Goal: Information Seeking & Learning: Learn about a topic

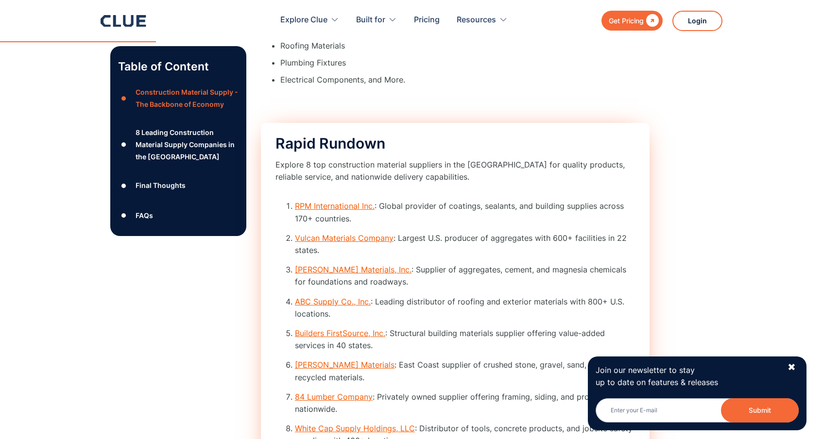
scroll to position [1362, 0]
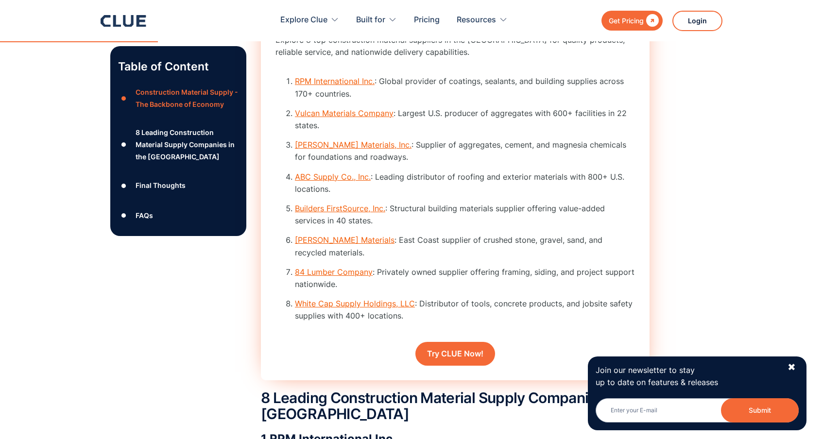
click at [341, 303] on link "White Cap Supply Holdings, LLC" at bounding box center [355, 304] width 120 height 10
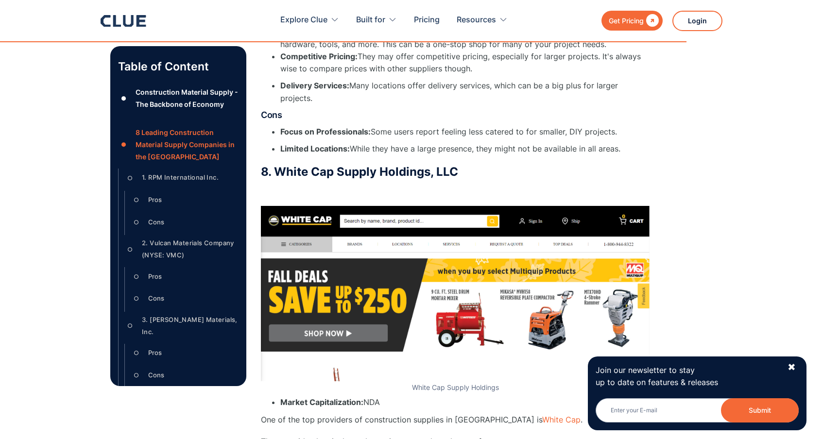
scroll to position [7213, 0]
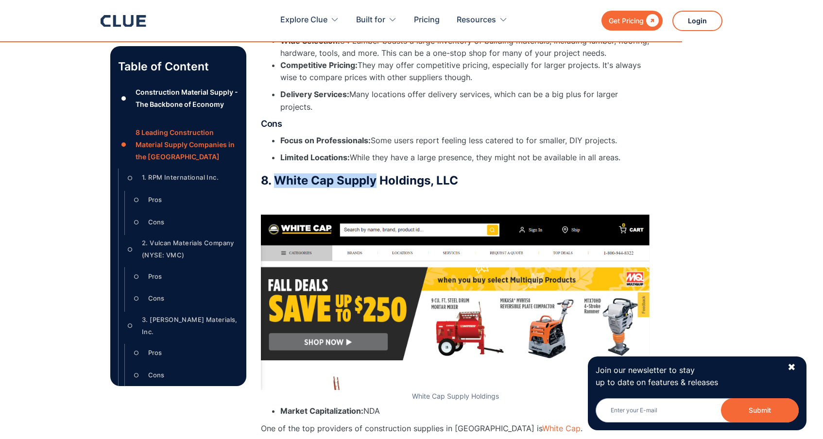
drag, startPoint x: 375, startPoint y: 129, endPoint x: 280, endPoint y: 129, distance: 95.3
click at [280, 174] on h3 "8. White Cap Supply Holdings, LLC" at bounding box center [455, 181] width 389 height 15
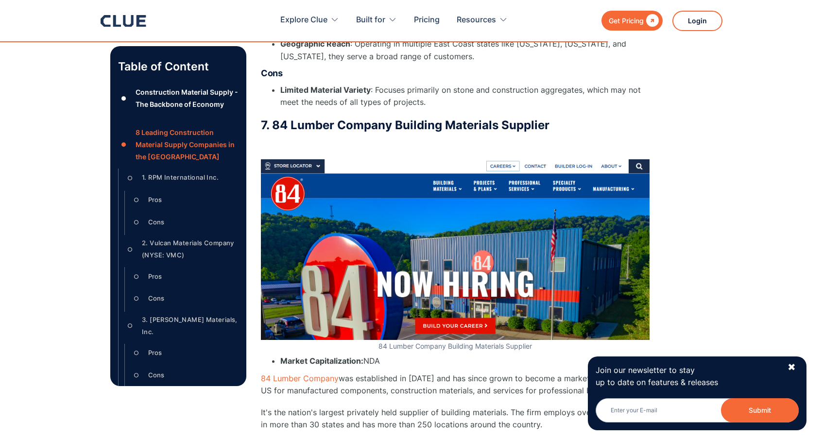
scroll to position [6300, 0]
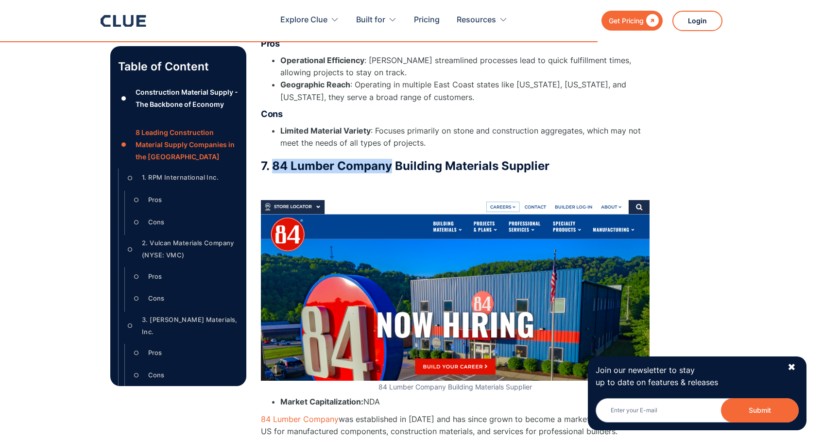
drag, startPoint x: 391, startPoint y: 117, endPoint x: 275, endPoint y: 112, distance: 116.7
click at [275, 159] on h3 "7. 84 Lumber Company Building Materials Supplier" at bounding box center [455, 166] width 389 height 15
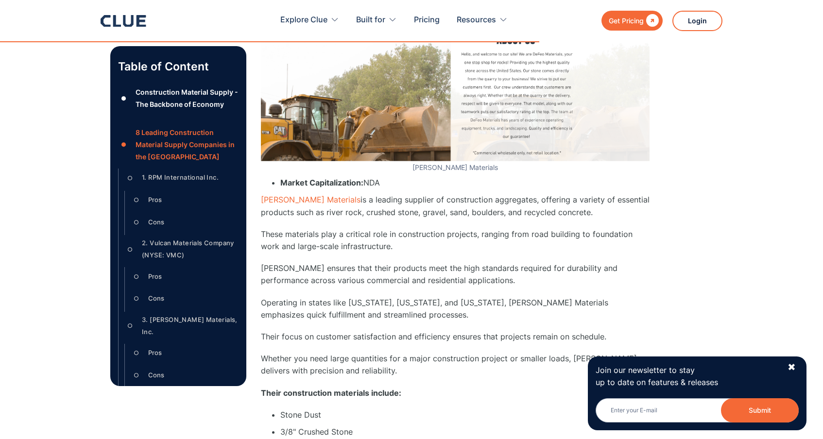
scroll to position [5469, 0]
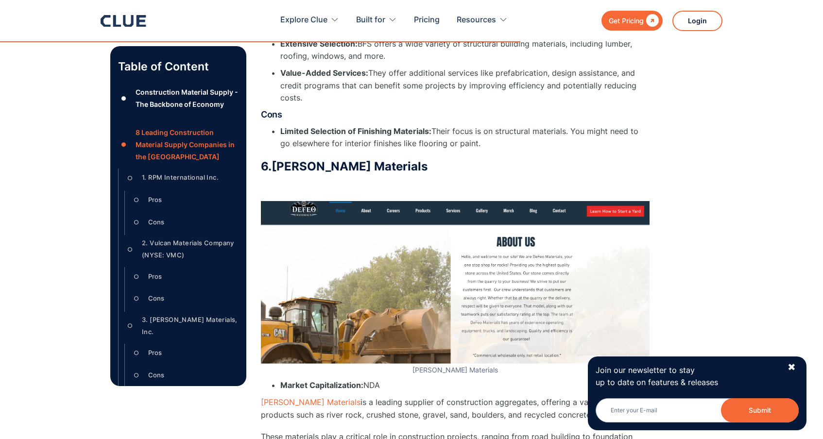
click at [305, 159] on h3 "6. [PERSON_NAME] Materials" at bounding box center [455, 166] width 389 height 15
click at [368, 159] on h3 "6. [PERSON_NAME] Materials" at bounding box center [455, 166] width 389 height 15
drag, startPoint x: 368, startPoint y: 115, endPoint x: 275, endPoint y: 115, distance: 92.8
click at [275, 159] on h3 "6. [PERSON_NAME] Materials" at bounding box center [455, 166] width 389 height 15
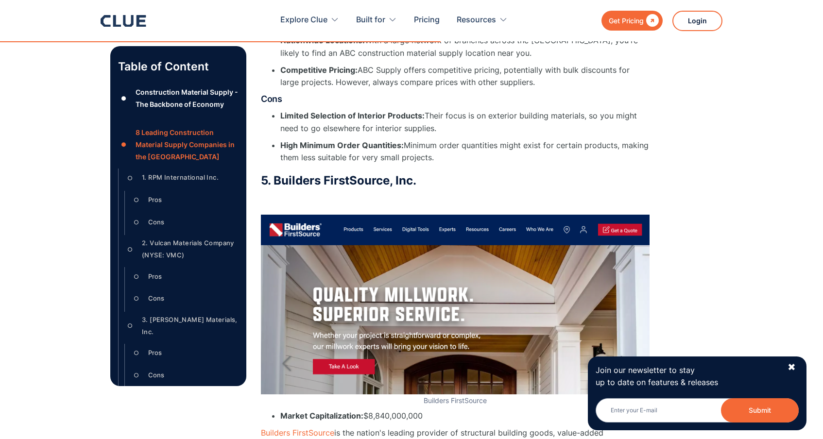
scroll to position [4518, 0]
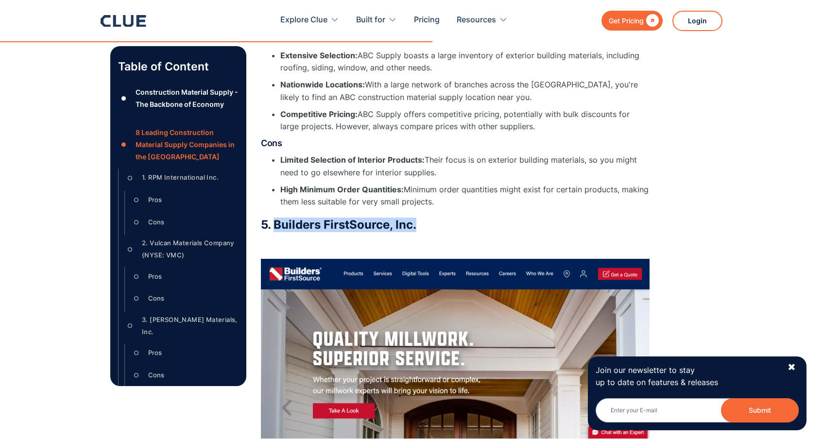
drag, startPoint x: 415, startPoint y: 191, endPoint x: 277, endPoint y: 186, distance: 138.1
click at [277, 218] on h3 "5. Builders FirstSource, Inc." at bounding box center [455, 225] width 389 height 15
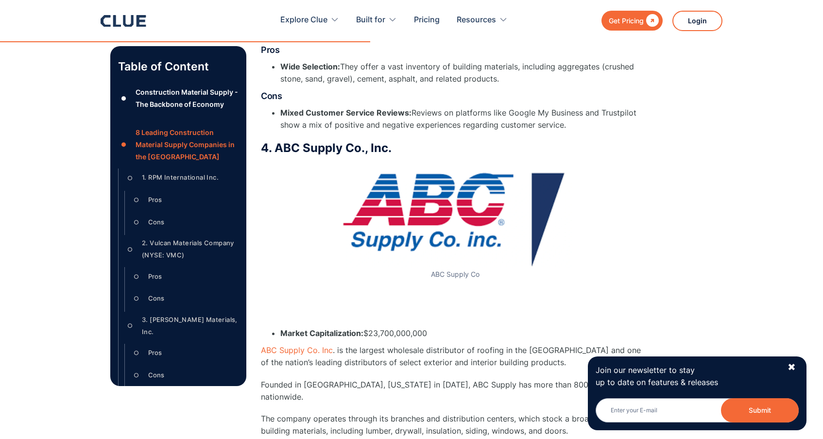
scroll to position [3807, 0]
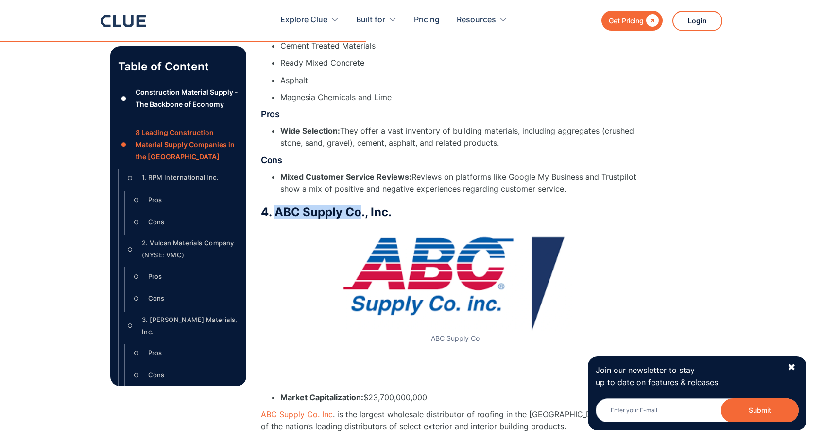
drag, startPoint x: 361, startPoint y: 195, endPoint x: 276, endPoint y: 189, distance: 85.3
click at [276, 205] on h3 "4. ABC Supply Co., Inc." at bounding box center [455, 212] width 389 height 15
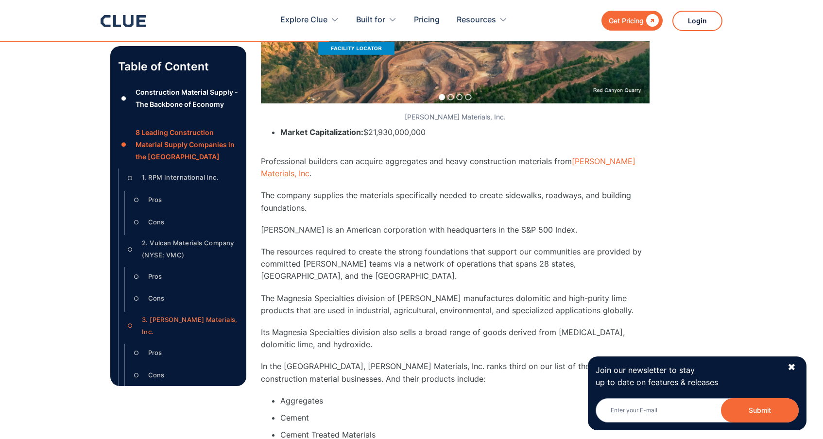
scroll to position [3164, 0]
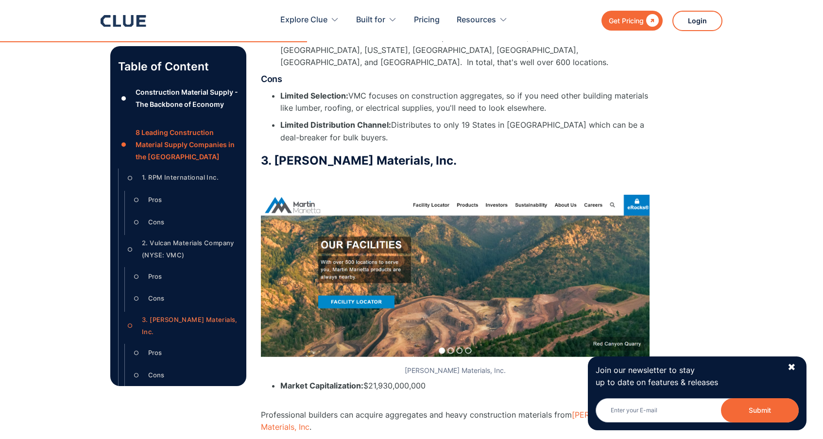
drag, startPoint x: 446, startPoint y: 143, endPoint x: 276, endPoint y: 141, distance: 170.1
click at [276, 154] on h3 "3. [PERSON_NAME] Materials, Inc." at bounding box center [455, 161] width 389 height 15
